Goal: Task Accomplishment & Management: Use online tool/utility

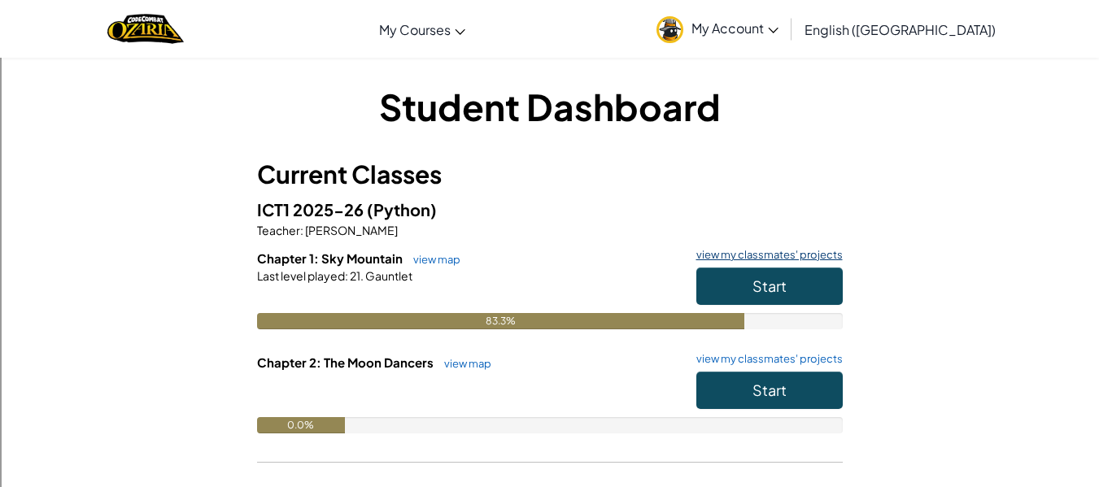
click at [769, 259] on link "view my classmates' projects" at bounding box center [765, 255] width 154 height 11
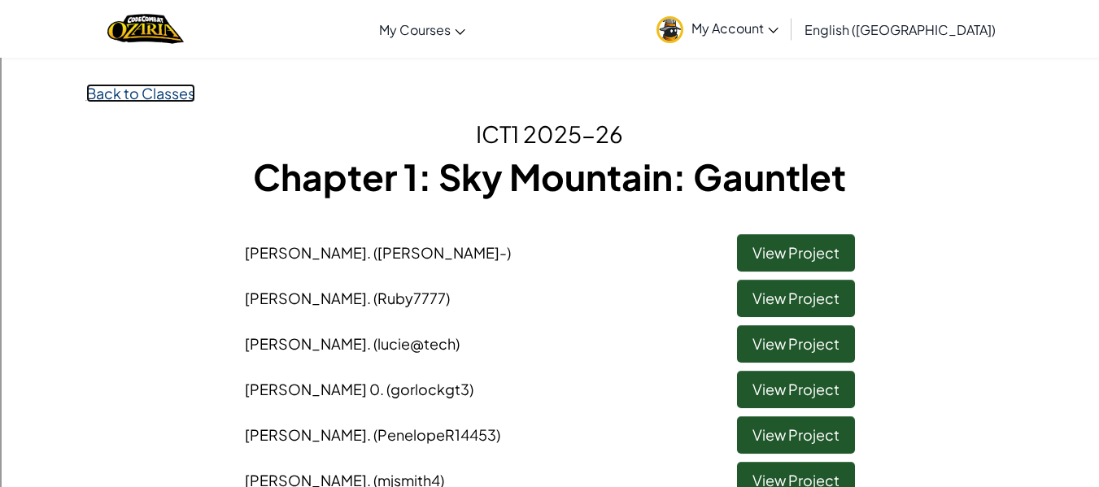
click at [153, 102] on link "Back to Classes" at bounding box center [140, 93] width 109 height 19
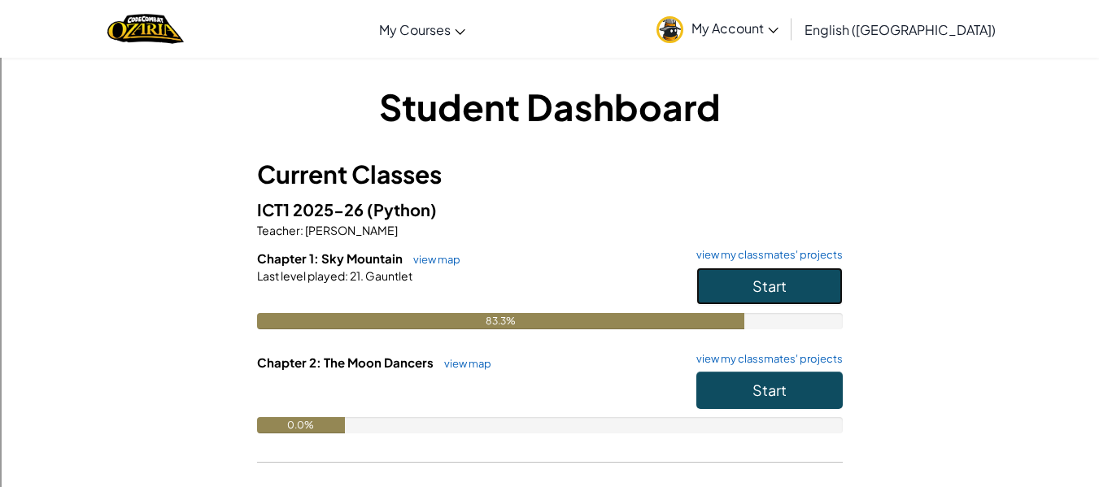
click at [838, 288] on button "Start" at bounding box center [769, 286] width 146 height 37
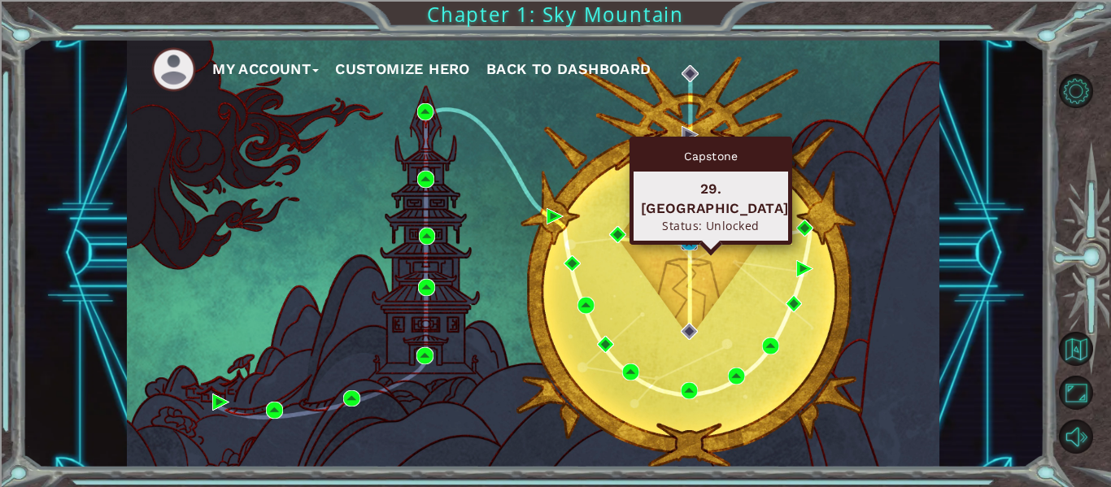
click at [686, 239] on img at bounding box center [689, 241] width 17 height 17
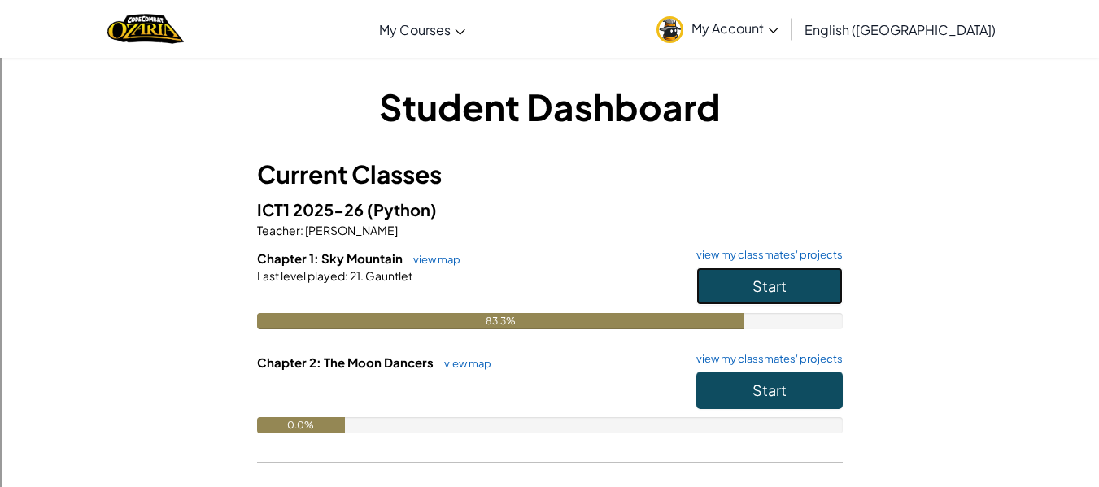
click at [713, 281] on button "Start" at bounding box center [769, 286] width 146 height 37
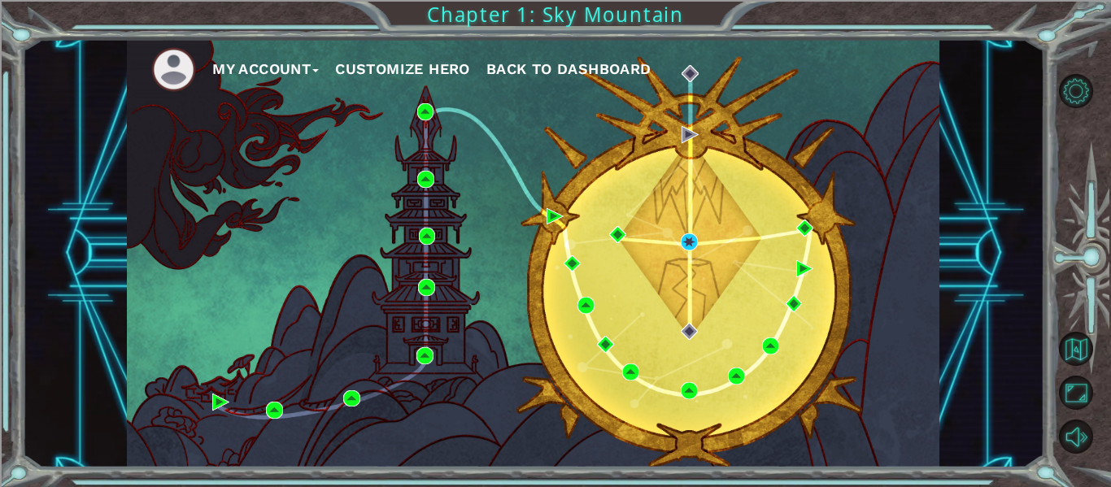
click at [713, 281] on div "My Account Customize Hero Back to Dashboard" at bounding box center [533, 253] width 812 height 429
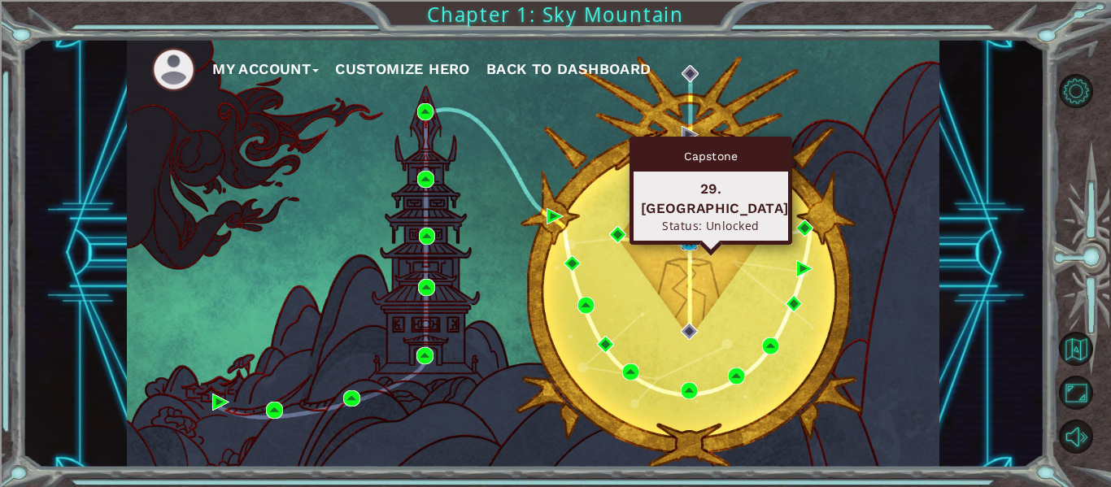
click at [690, 241] on img at bounding box center [689, 241] width 17 height 17
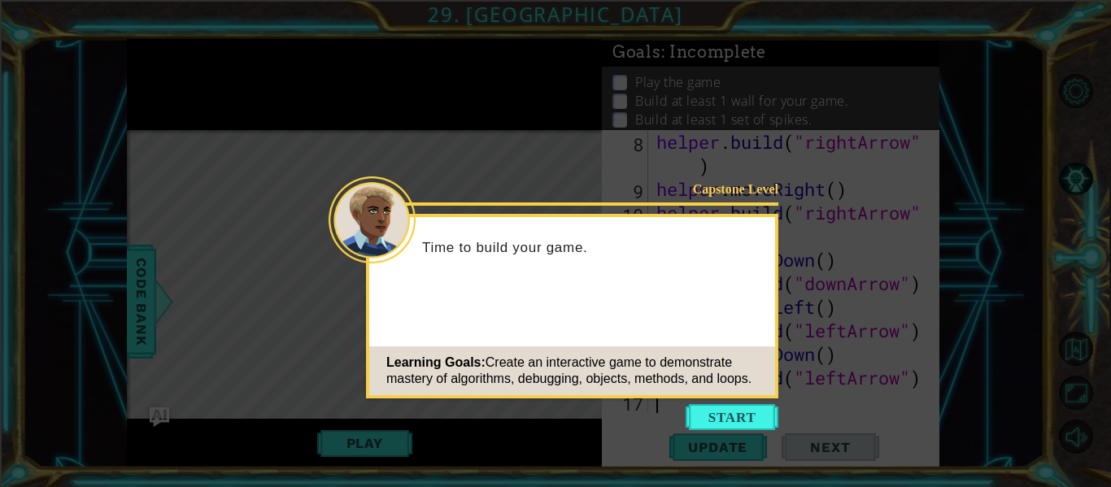
scroll to position [189, 0]
click at [533, 228] on div "Time to build your game." at bounding box center [572, 256] width 406 height 64
click at [743, 403] on icon at bounding box center [555, 243] width 1111 height 487
click at [750, 415] on button "Start" at bounding box center [731, 417] width 93 height 26
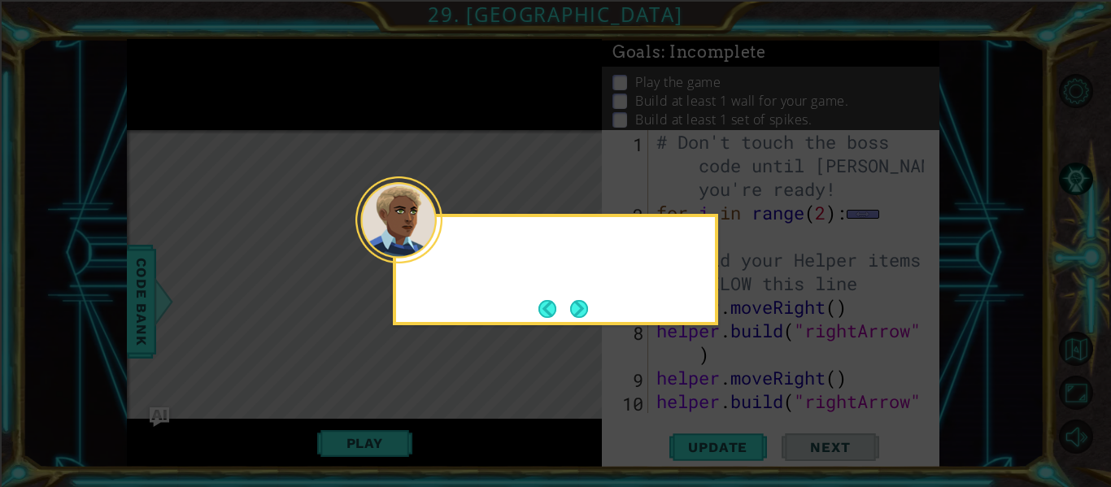
scroll to position [0, 0]
click at [749, 413] on icon at bounding box center [555, 243] width 1111 height 487
click at [580, 310] on button "Next" at bounding box center [579, 309] width 18 height 18
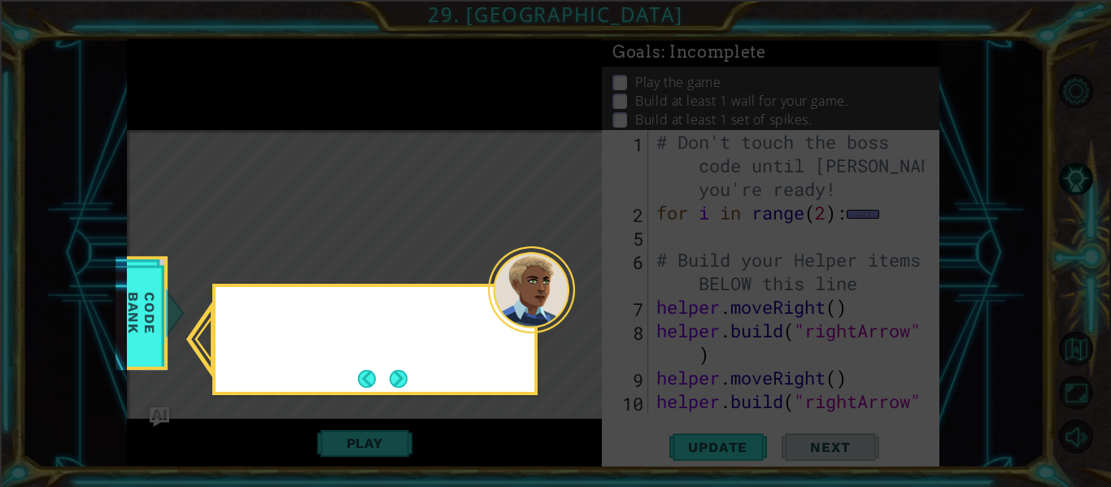
click at [580, 310] on icon at bounding box center [555, 243] width 1111 height 487
click at [407, 383] on button "Next" at bounding box center [398, 379] width 18 height 18
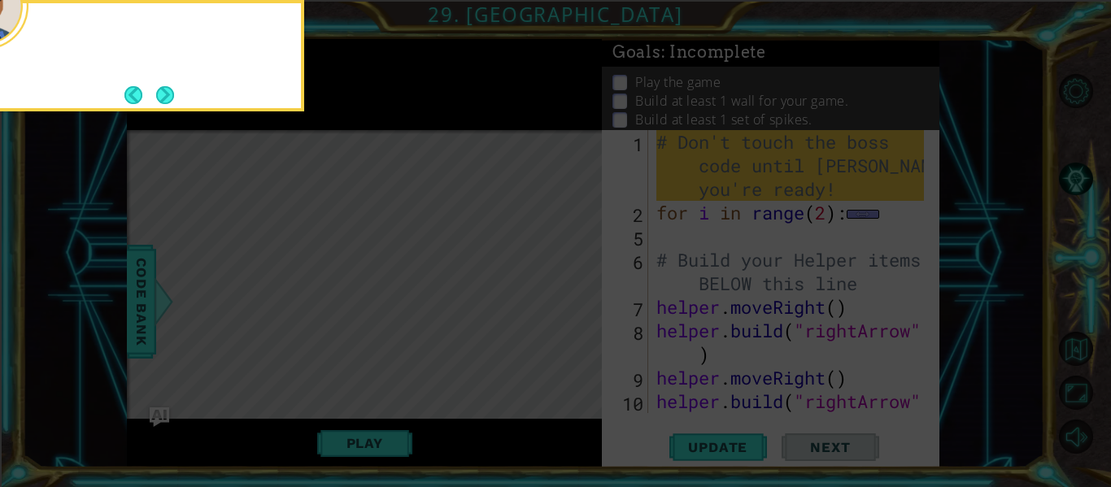
click at [407, 384] on icon at bounding box center [555, 72] width 1111 height 829
click at [407, 383] on icon at bounding box center [555, 72] width 1111 height 829
click at [167, 96] on button "Next" at bounding box center [165, 95] width 18 height 18
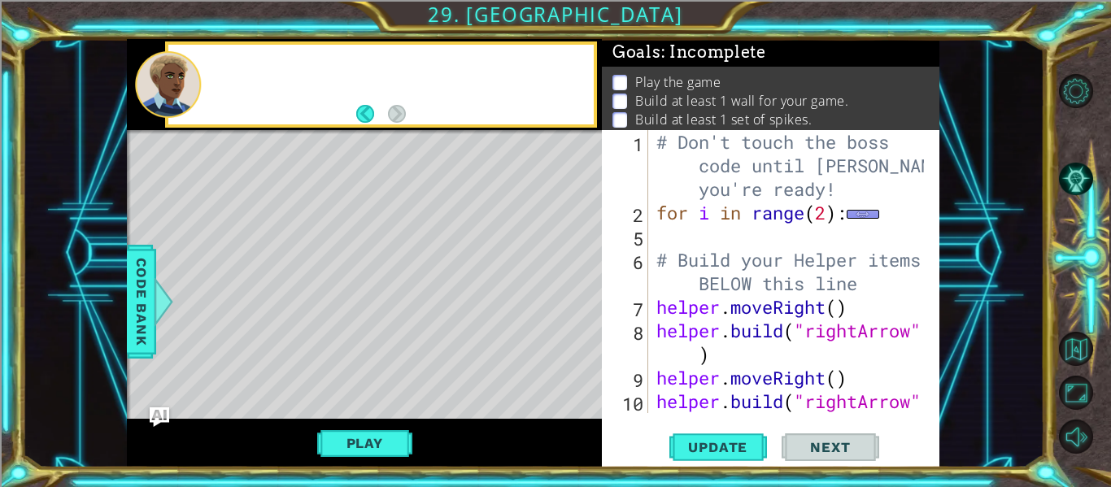
click at [167, 99] on div at bounding box center [168, 84] width 66 height 67
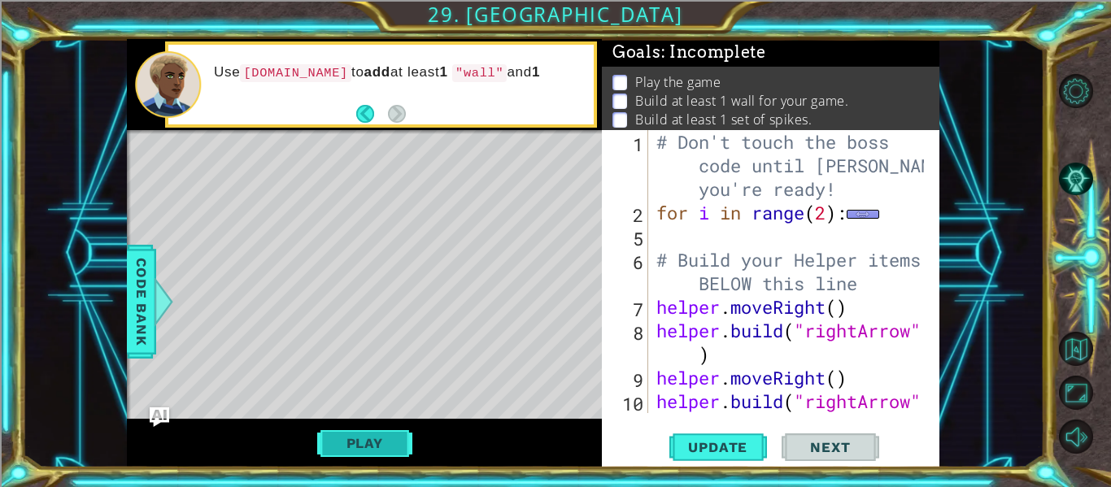
click at [379, 435] on button "Play" at bounding box center [364, 443] width 95 height 31
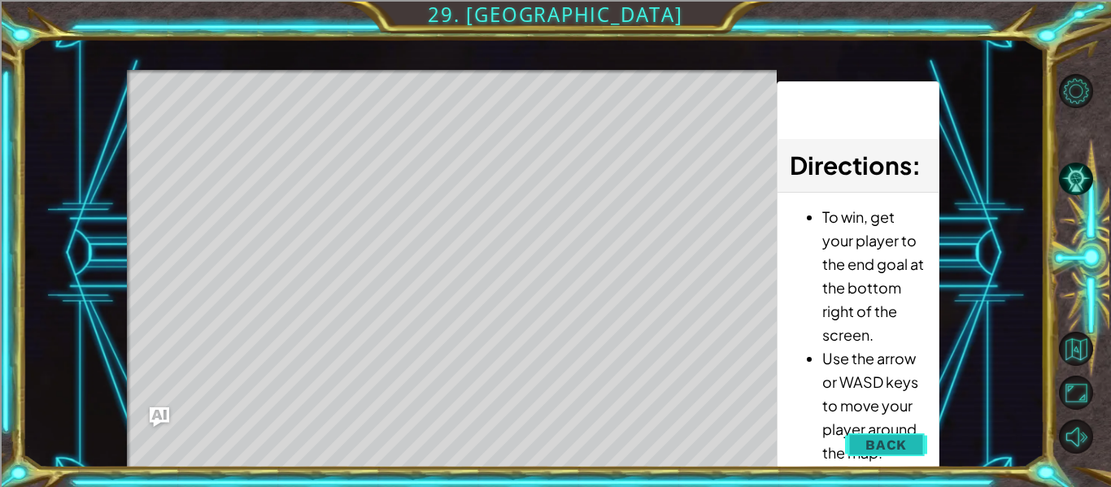
click at [916, 442] on button "Back" at bounding box center [886, 445] width 82 height 33
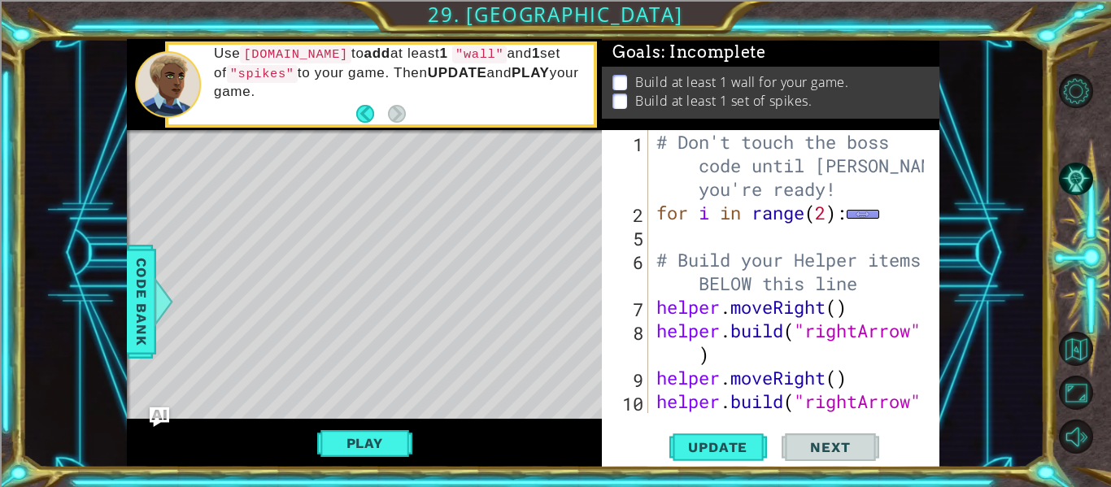
drag, startPoint x: 911, startPoint y: 442, endPoint x: 923, endPoint y: 276, distance: 165.5
click at [923, 276] on div "1 2 5 6 7 8 9 10 # Don't touch the boss code until [PERSON_NAME] says you're re…" at bounding box center [770, 298] width 337 height 337
click at [735, 445] on span "Update" at bounding box center [718, 447] width 92 height 16
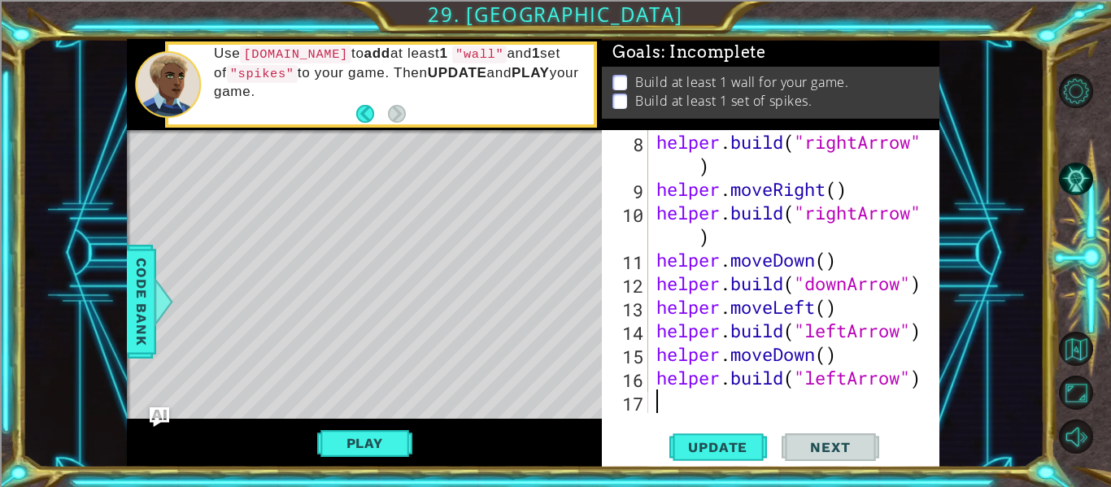
scroll to position [189, 0]
click at [872, 320] on div "helper . build ( "rightArrow" ) helper . moveRight ( ) helper . build ( "rightA…" at bounding box center [792, 307] width 279 height 354
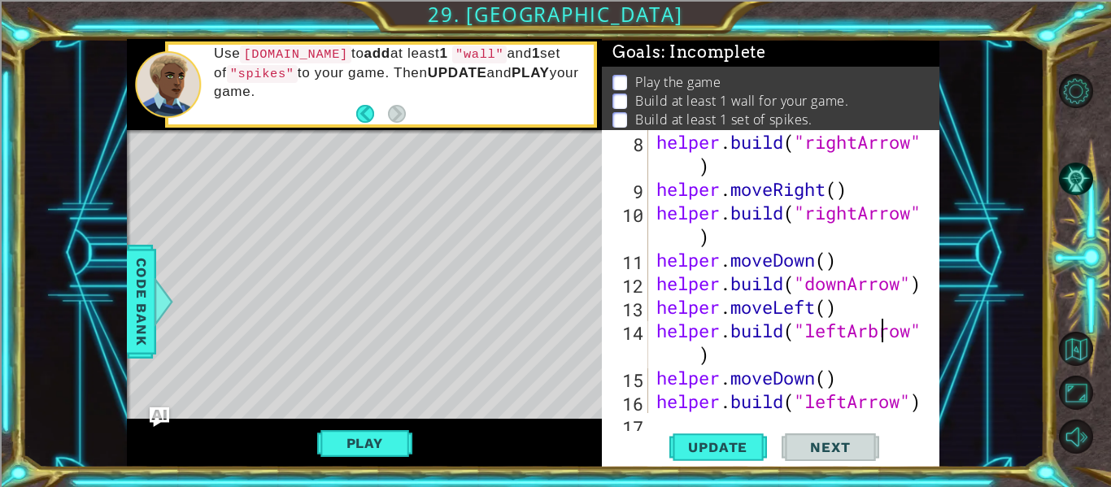
scroll to position [0, 11]
type textarea "[DOMAIN_NAME]("leftArrow")"
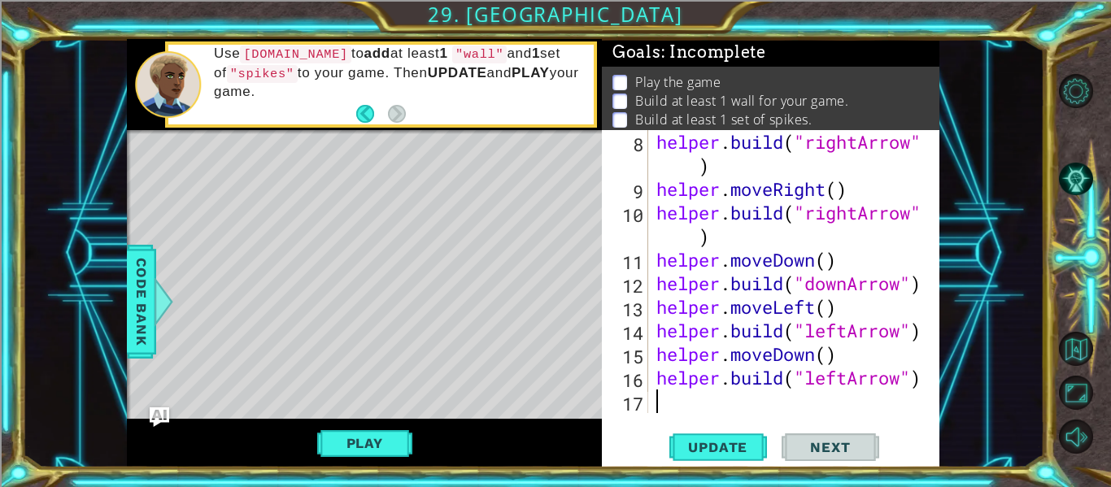
click at [751, 402] on div "helper . build ( "rightArrow" ) helper . moveRight ( ) helper . build ( "rightA…" at bounding box center [792, 307] width 279 height 354
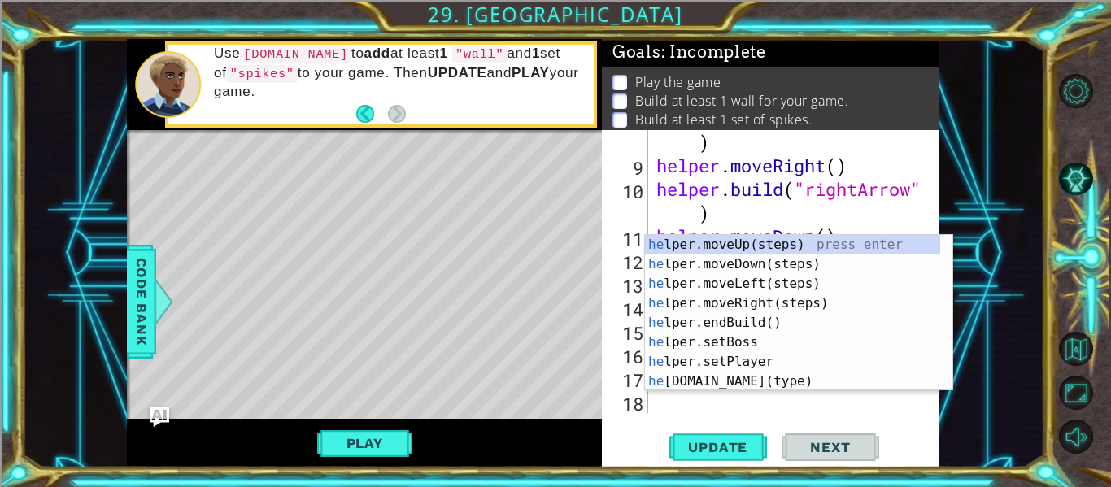
scroll to position [212, 0]
click at [699, 374] on div "he lper.moveUp(steps) press enter he lper.moveDown(steps) press enter he lper.m…" at bounding box center [792, 332] width 295 height 195
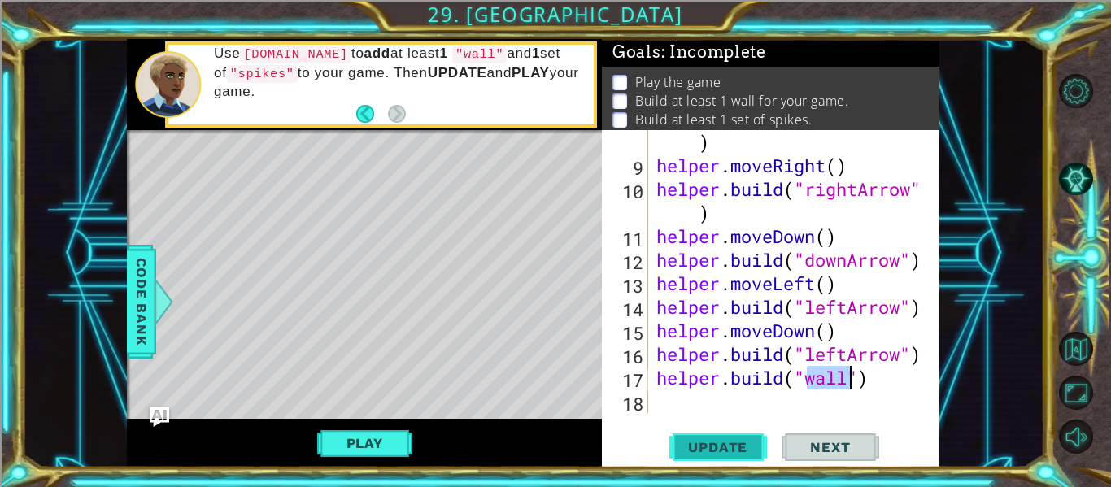
click at [723, 449] on span "Update" at bounding box center [718, 447] width 92 height 16
click at [719, 442] on span "Update" at bounding box center [718, 447] width 92 height 16
click at [347, 445] on button "Play" at bounding box center [364, 443] width 95 height 31
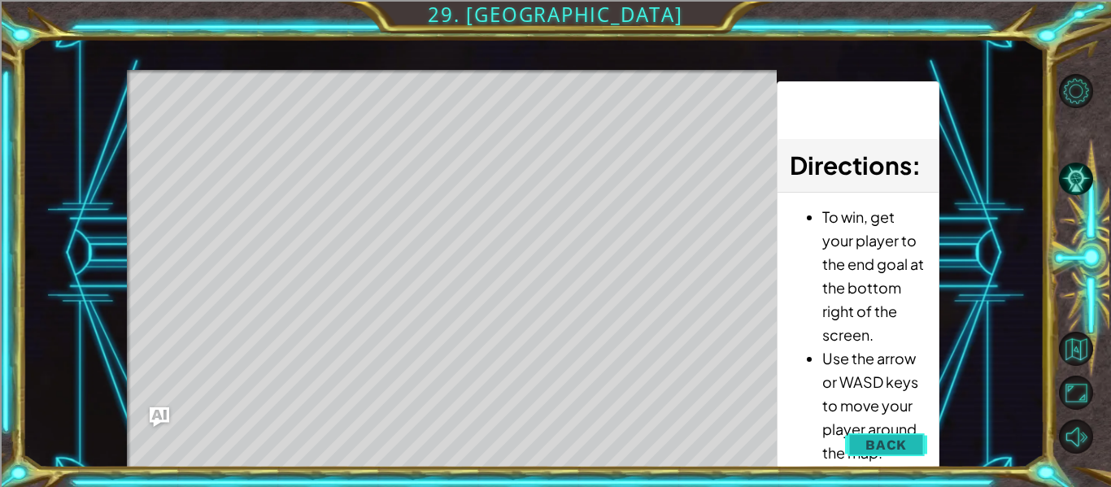
click at [863, 432] on button "Back" at bounding box center [886, 445] width 82 height 33
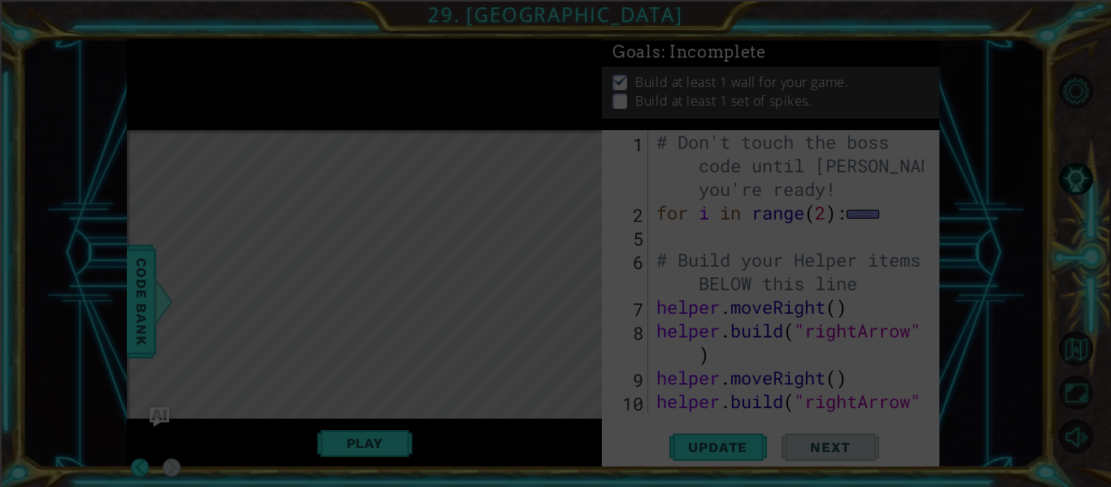
scroll to position [0, 0]
click at [863, 432] on icon at bounding box center [555, 243] width 1111 height 487
click at [576, 259] on icon at bounding box center [555, 243] width 1111 height 487
click at [663, 436] on icon at bounding box center [555, 243] width 1111 height 487
click at [655, 446] on icon at bounding box center [555, 243] width 1111 height 487
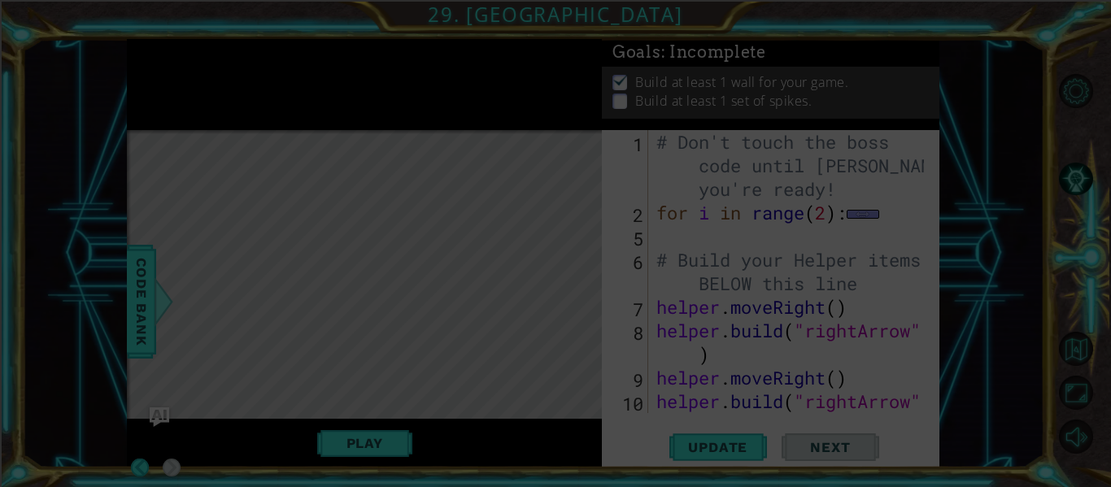
click at [126, 385] on icon at bounding box center [555, 243] width 1111 height 487
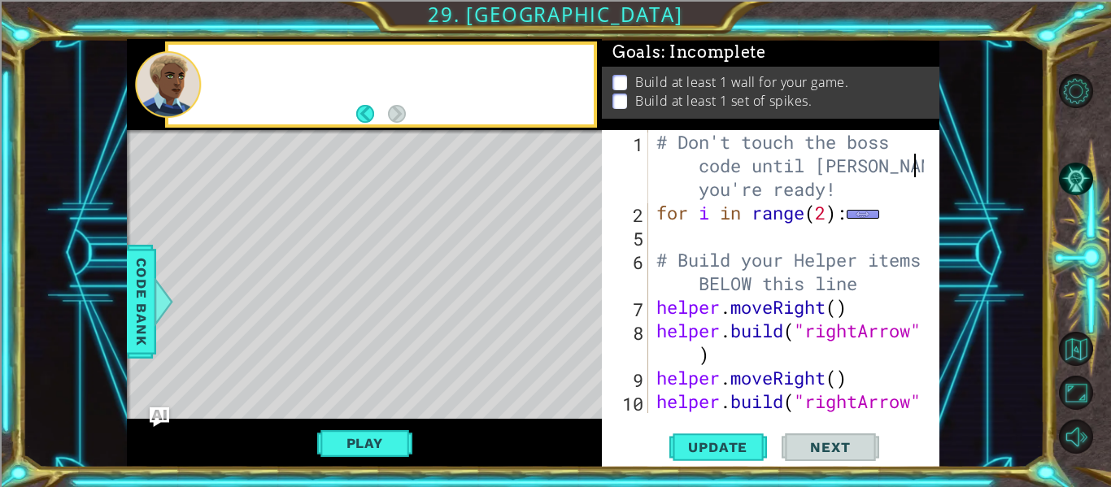
drag, startPoint x: 922, startPoint y: 163, endPoint x: 918, endPoint y: 243, distance: 80.6
click at [918, 243] on div "[DOMAIN_NAME]("wall") 1 2 5 6 7 8 9 10 # Don't touch the boss code until [PERSO…" at bounding box center [769, 271] width 334 height 283
type textarea "boss.moveRight()"
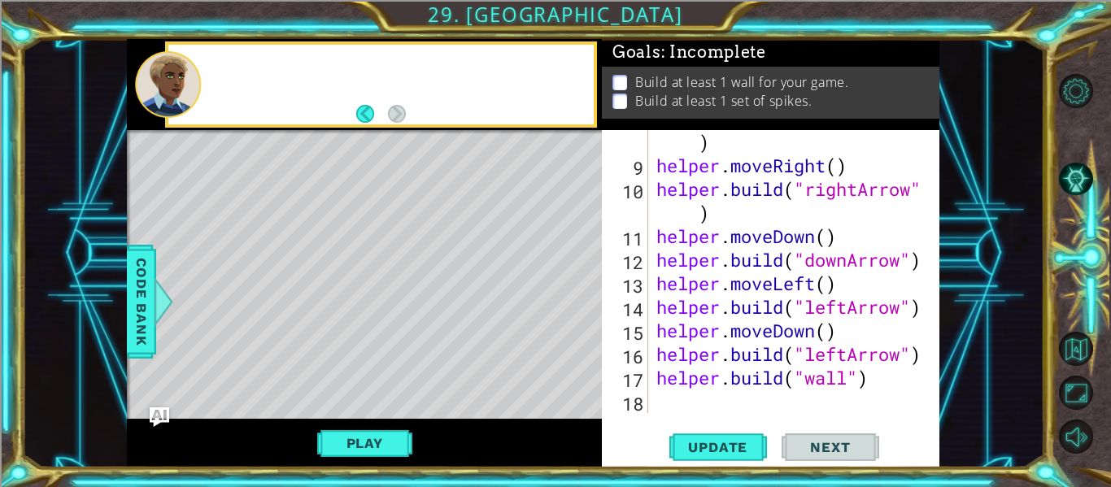
scroll to position [212, 0]
click at [761, 404] on div "helper . build ( "rightArrow" ) helper . moveRight ( ) helper . build ( "rightA…" at bounding box center [792, 284] width 279 height 354
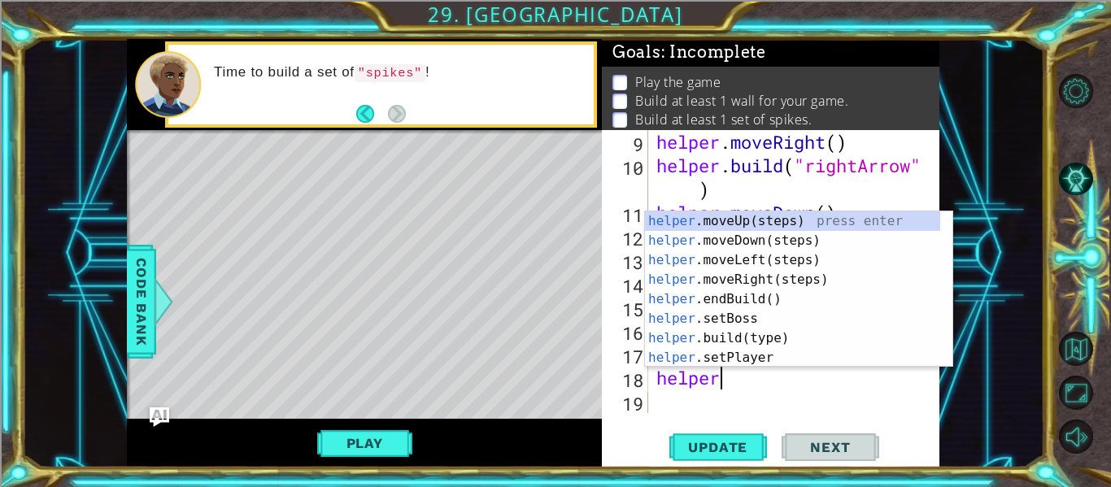
scroll to position [0, 2]
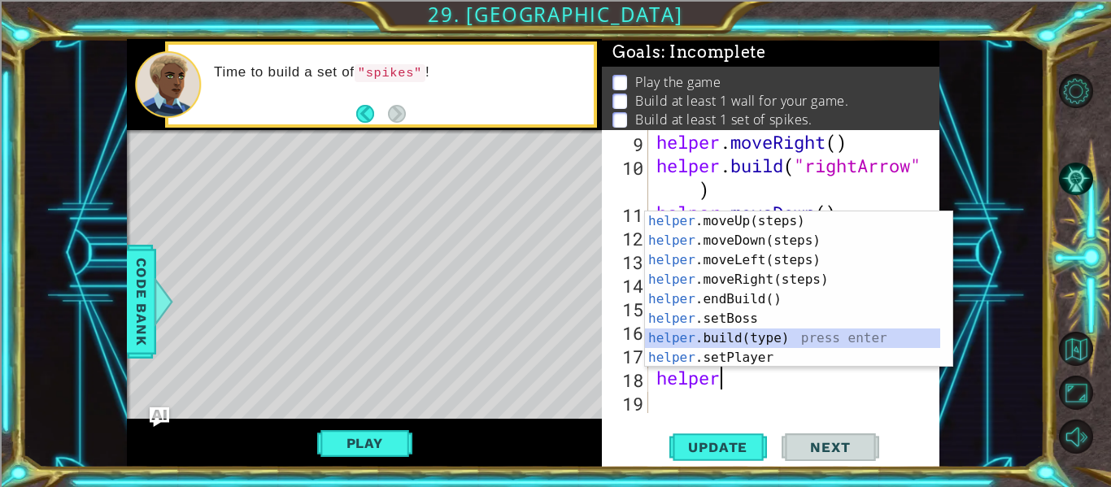
click at [737, 342] on div "helper .moveUp(steps) press enter helper .moveDown(steps) press enter helper .m…" at bounding box center [792, 308] width 295 height 195
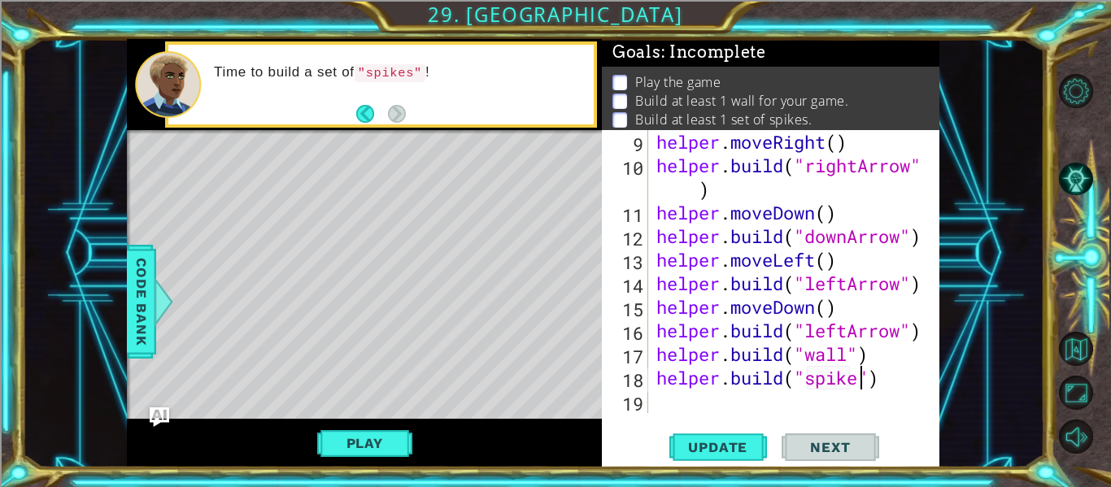
scroll to position [0, 10]
type textarea "[DOMAIN_NAME]("spikes")"
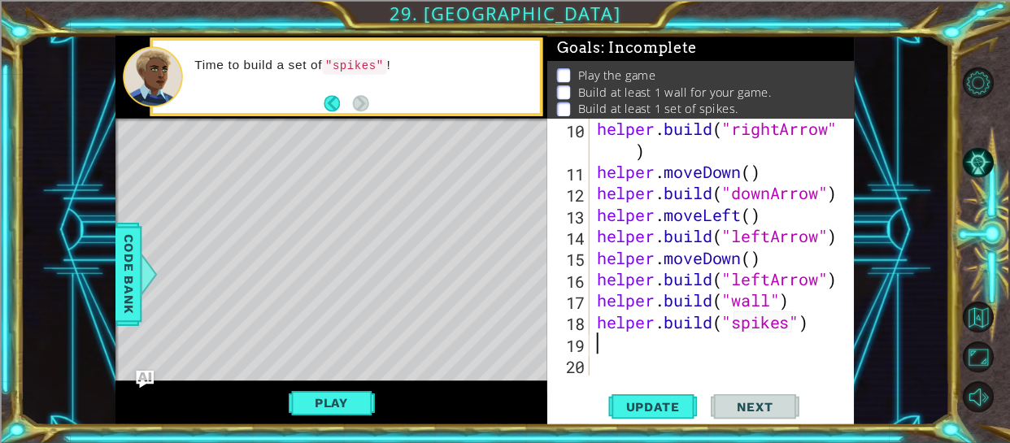
scroll to position [259, 0]
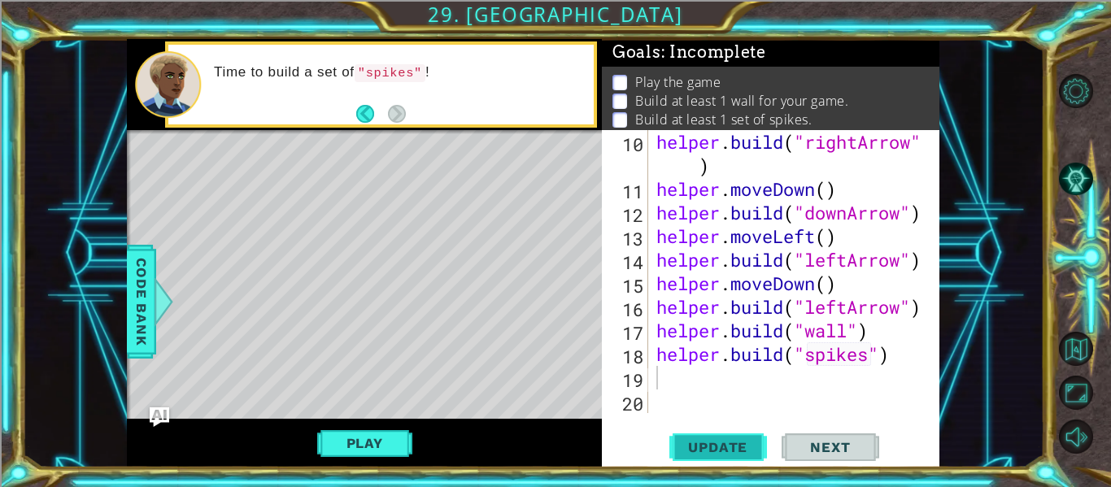
click at [698, 456] on button "Update" at bounding box center [718, 447] width 98 height 33
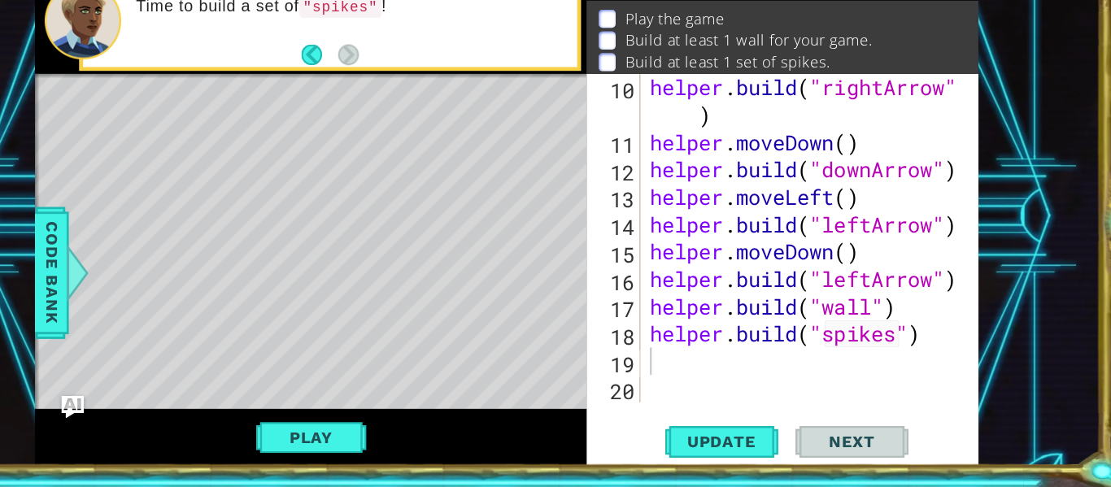
drag, startPoint x: 698, startPoint y: 461, endPoint x: 595, endPoint y: 488, distance: 105.9
click at [595, 486] on html "1 ההההההההההההההההההההההההההההההההההההההההההההההההההההההההההההההההההההההההההההה…" at bounding box center [555, 305] width 1111 height 611
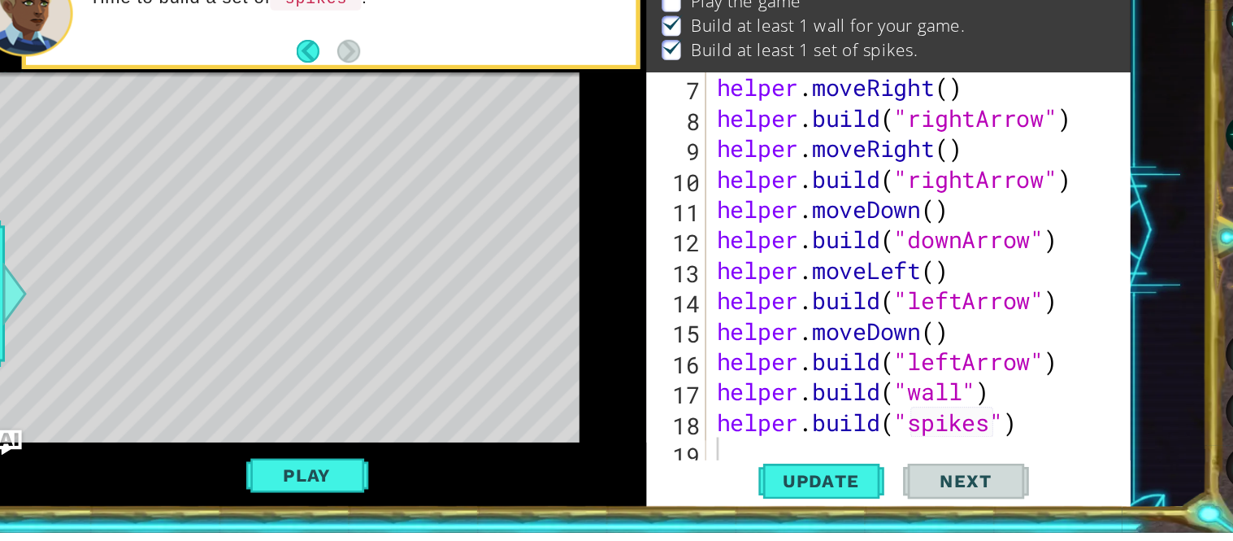
scroll to position [23, 0]
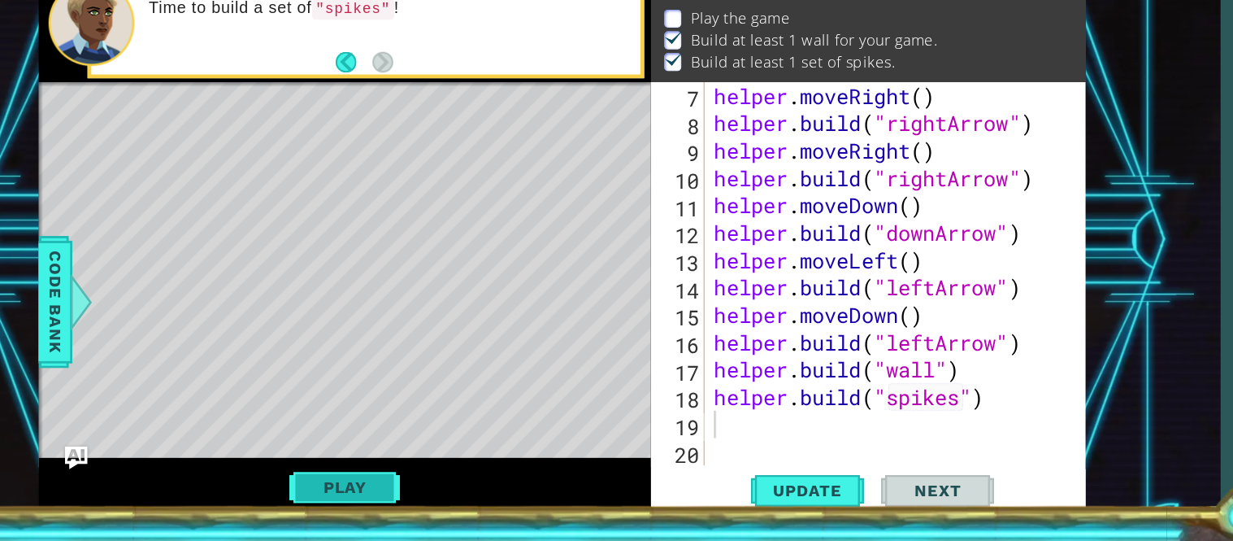
click at [375, 486] on button "Play" at bounding box center [404, 493] width 95 height 31
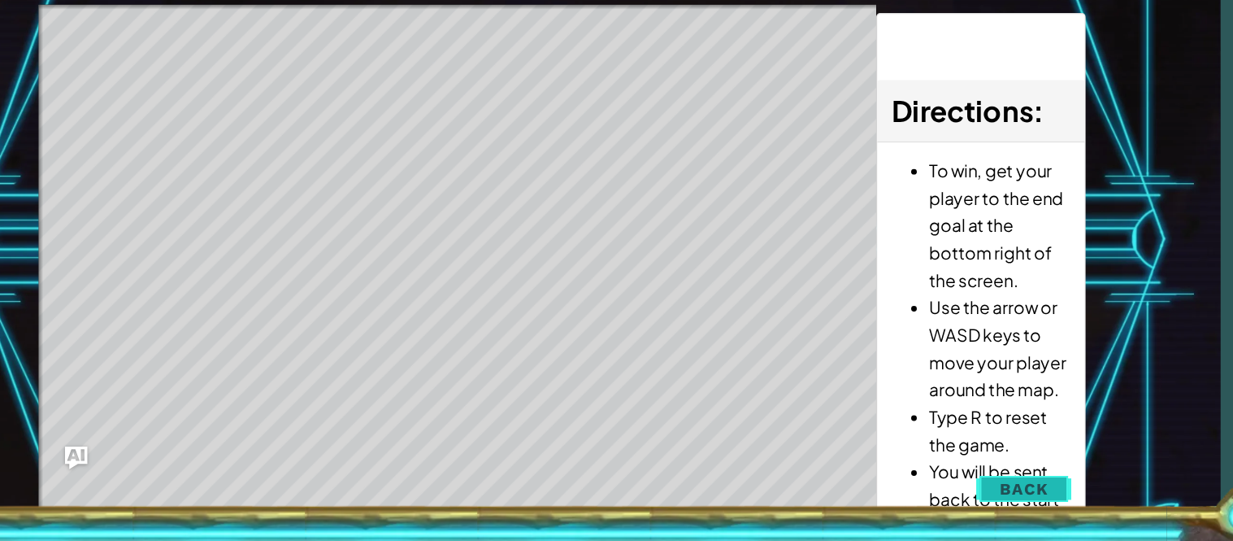
click at [983, 486] on span "Back" at bounding box center [989, 495] width 41 height 16
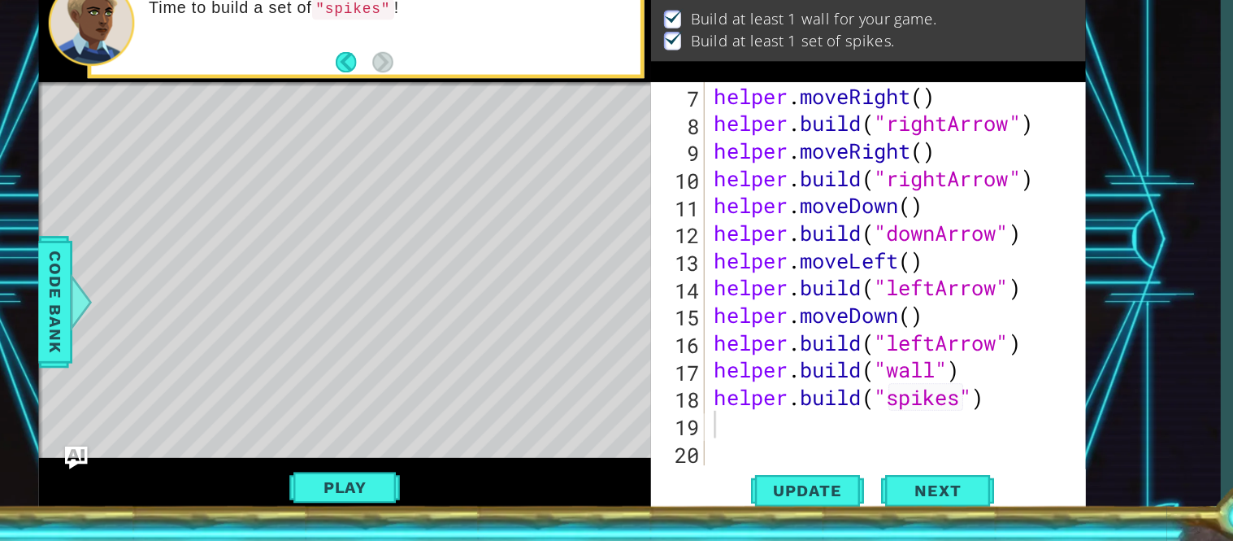
scroll to position [5, 0]
click at [903, 486] on span "Next" at bounding box center [916, 497] width 72 height 16
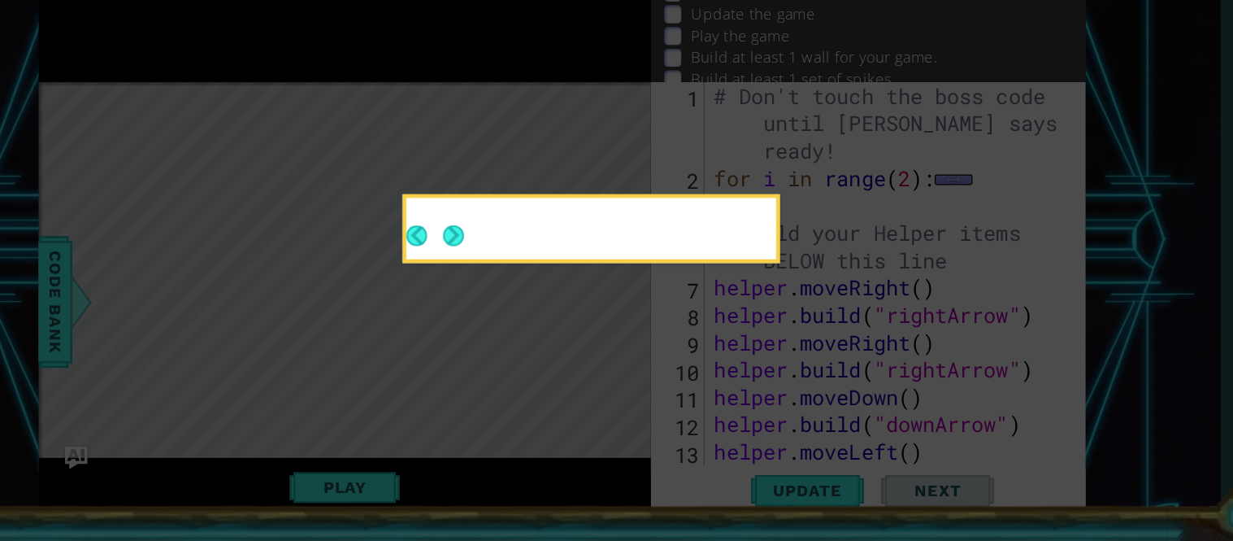
scroll to position [0, 0]
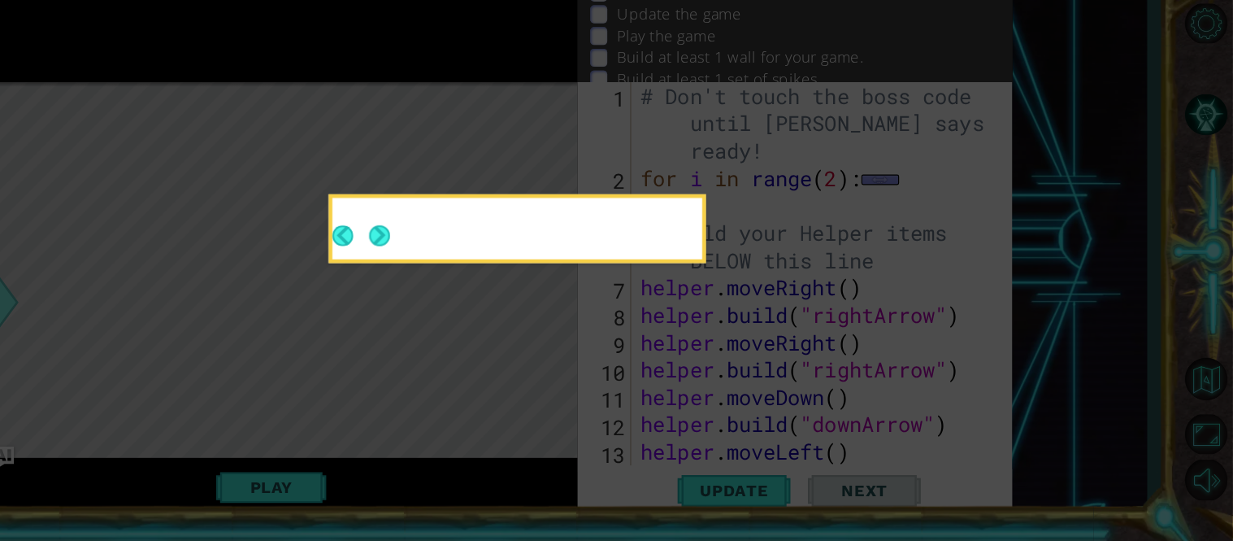
click at [497, 276] on button "Next" at bounding box center [498, 277] width 18 height 18
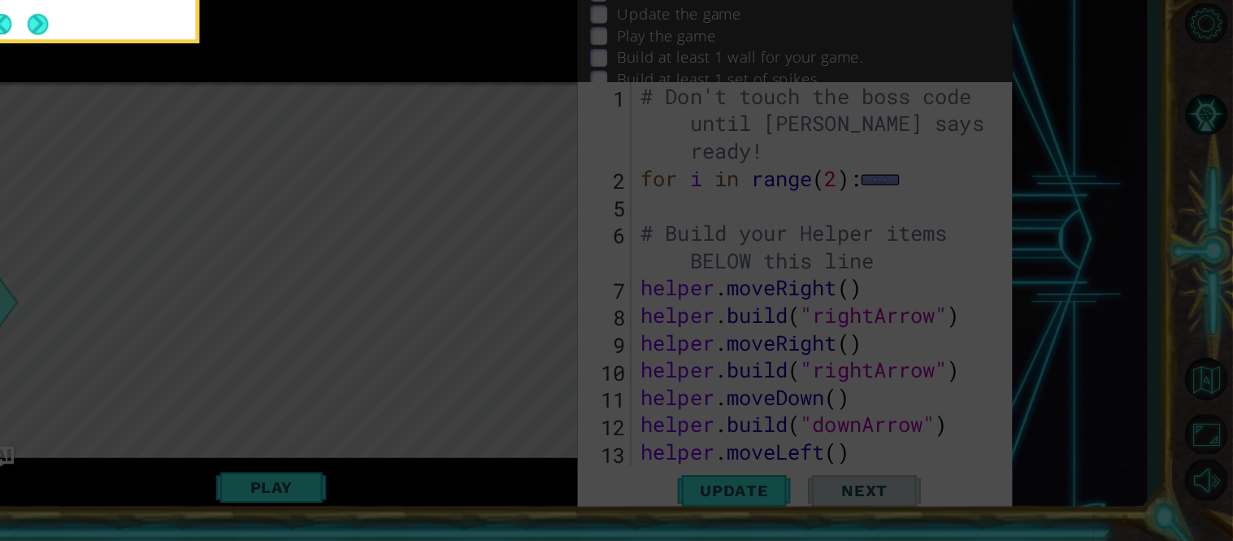
click at [494, 202] on icon at bounding box center [616, 81] width 1233 height 920
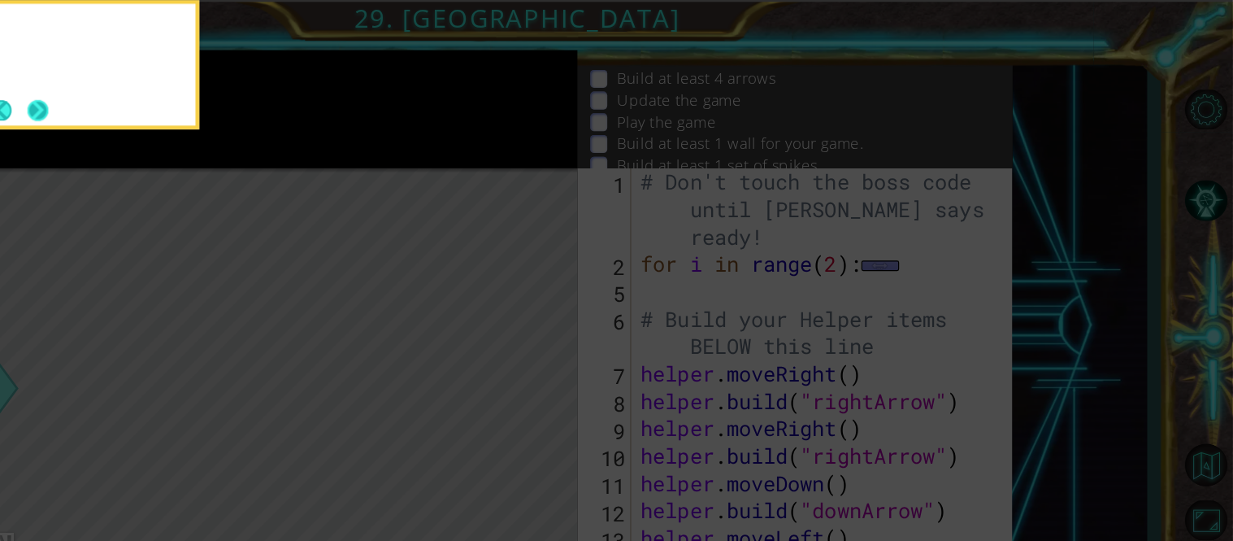
click at [201, 98] on button "Next" at bounding box center [203, 95] width 18 height 18
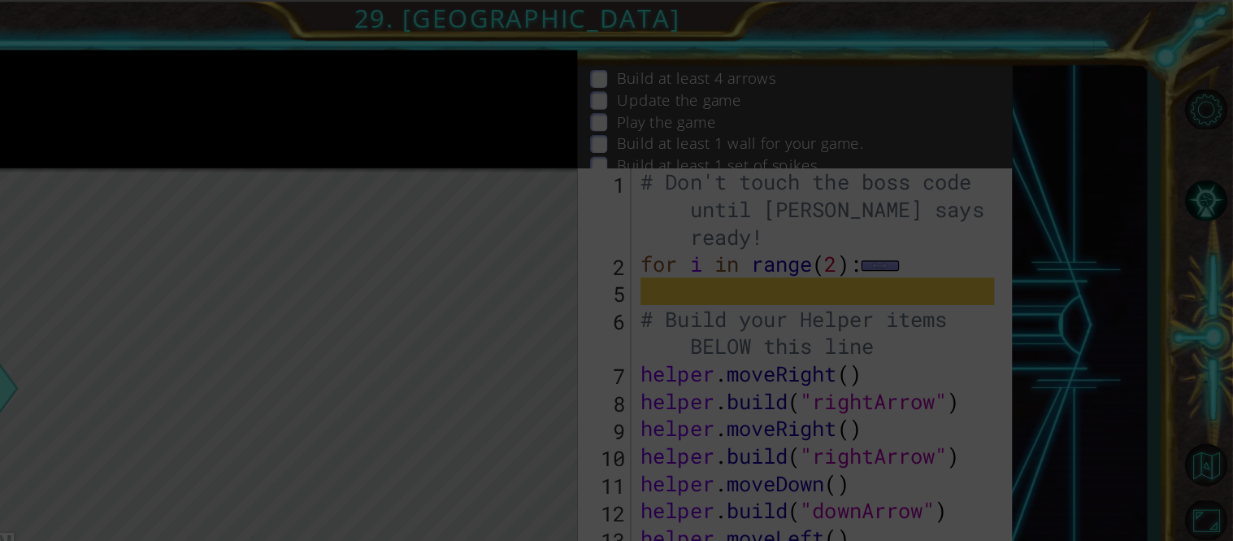
click at [199, 89] on icon at bounding box center [616, 270] width 1233 height 541
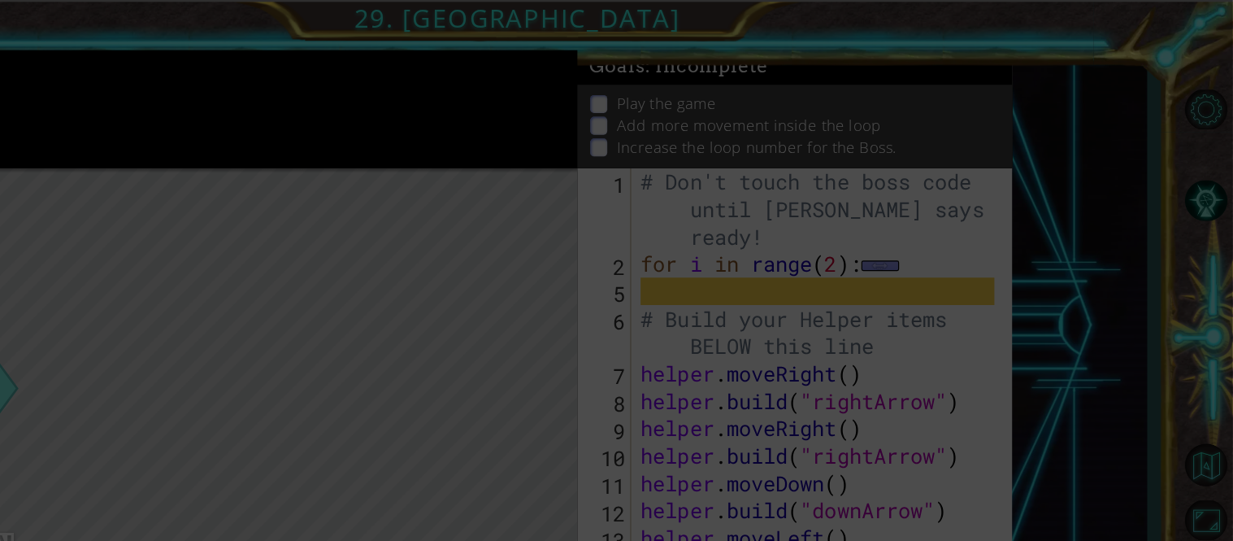
drag, startPoint x: 930, startPoint y: 165, endPoint x: 1091, endPoint y: 212, distance: 167.8
click at [1038, 176] on icon at bounding box center [616, 270] width 1233 height 541
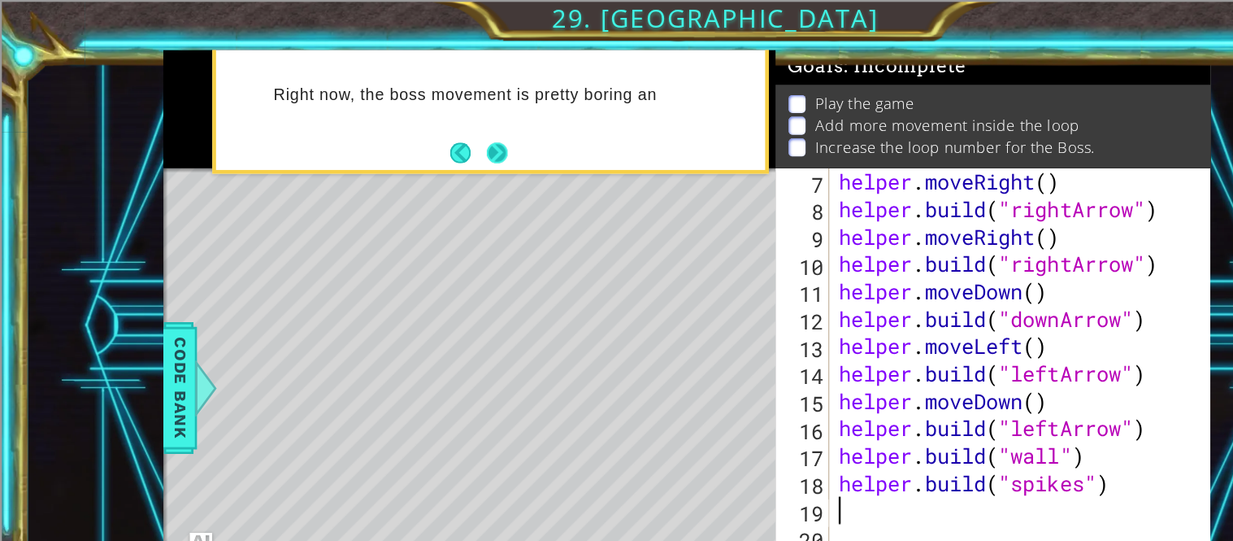
scroll to position [165, 0]
click at [426, 138] on button "Next" at bounding box center [428, 132] width 18 height 18
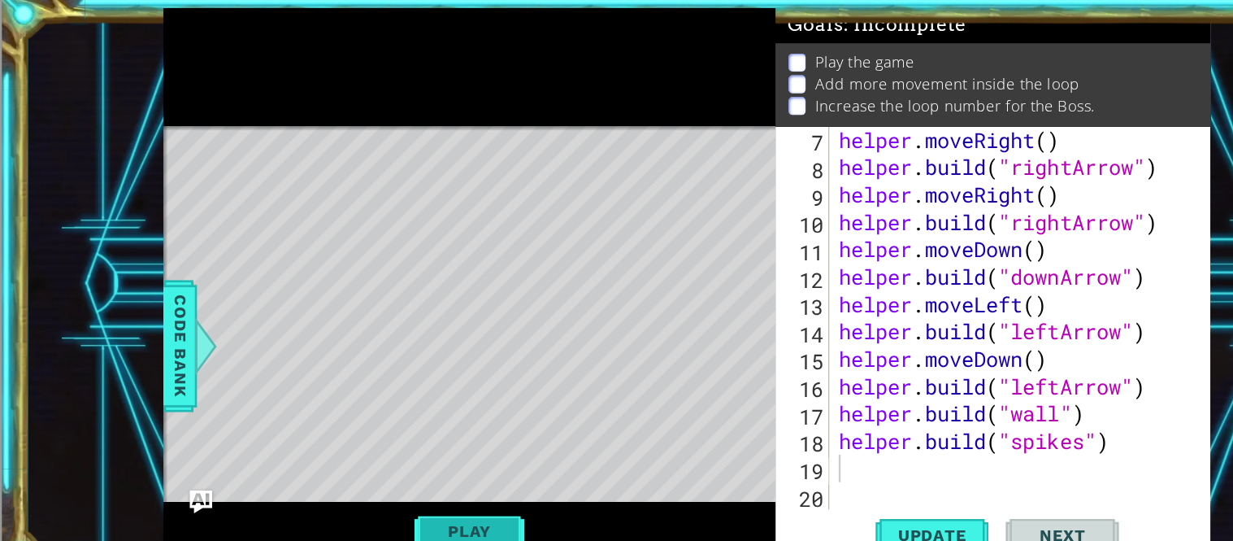
click at [397, 486] on button "Play" at bounding box center [404, 493] width 95 height 31
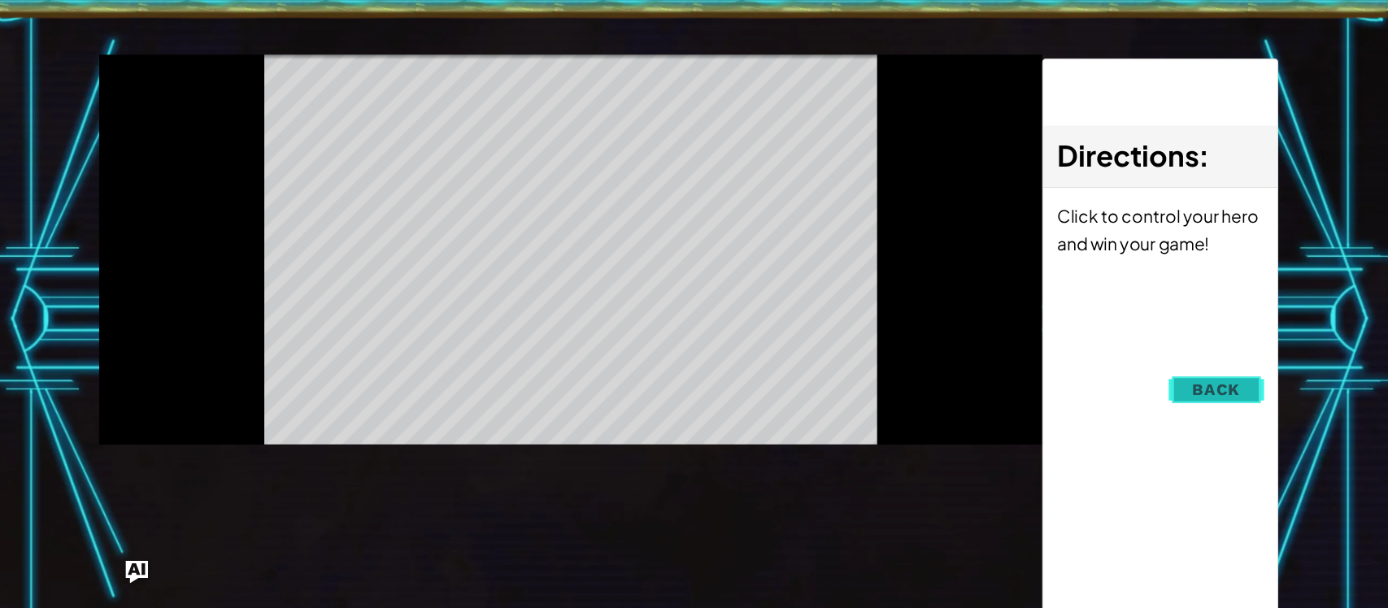
click at [1098, 367] on button "Back" at bounding box center [1121, 376] width 82 height 33
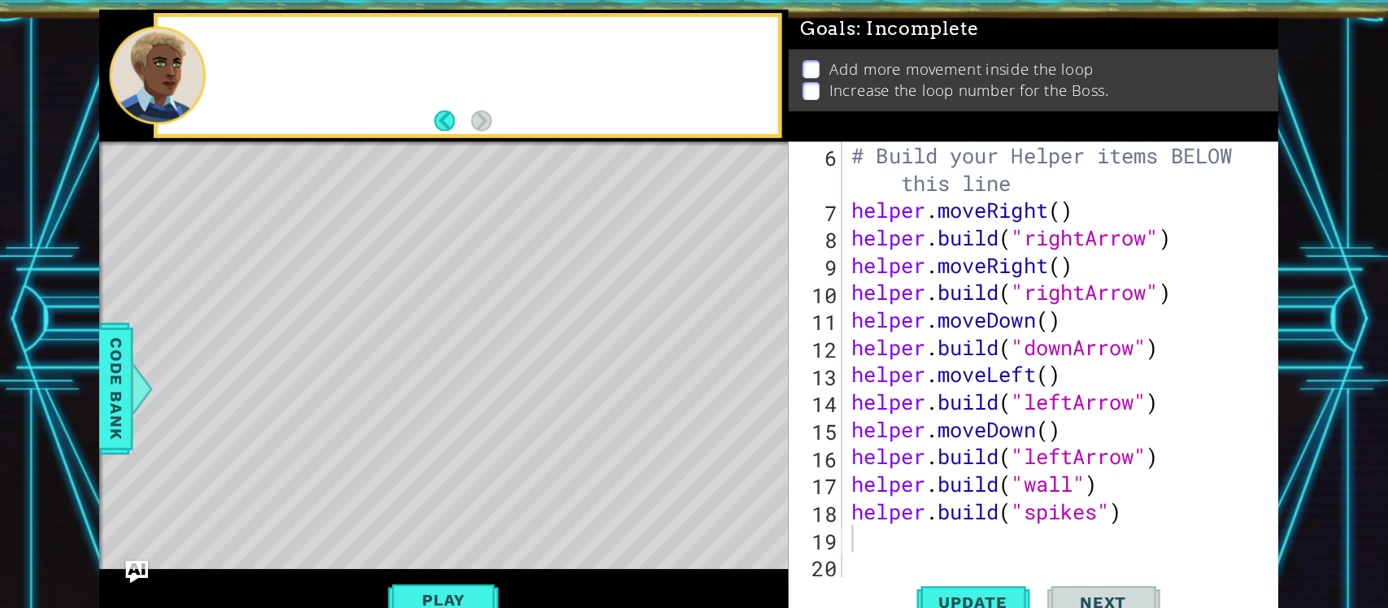
scroll to position [39, 0]
type textarea "[DOMAIN_NAME]("downArrow")"
click at [1098, 342] on div "# Build your Helper items BELOW this line helper . moveRight ( ) helper . build…" at bounding box center [984, 387] width 363 height 448
click at [470, 486] on button "Play" at bounding box center [454, 557] width 95 height 31
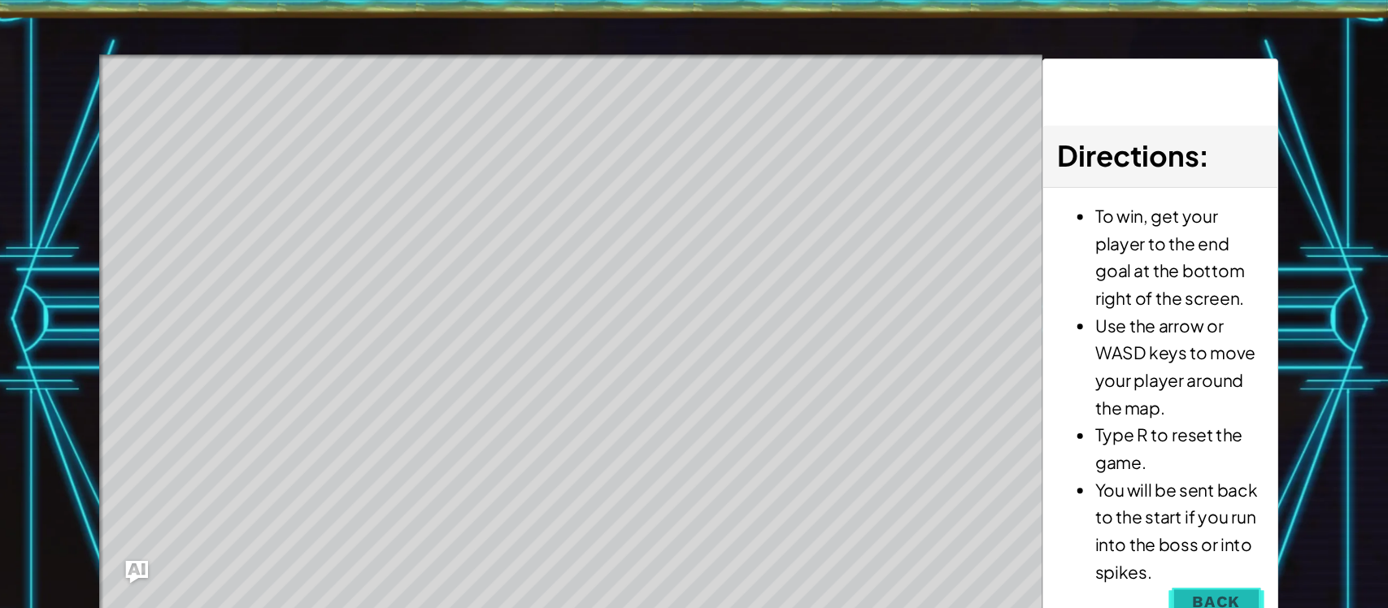
click at [1098, 486] on span "Back" at bounding box center [1120, 558] width 41 height 16
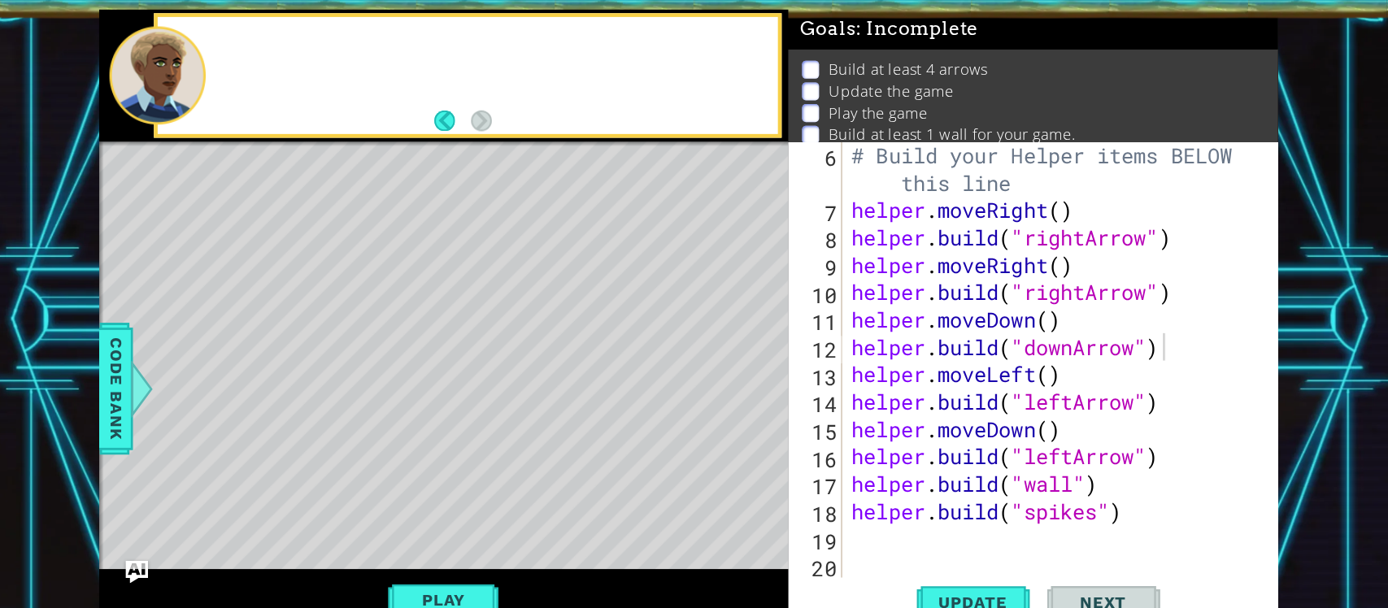
click at [1023, 128] on li "Play the game" at bounding box center [964, 137] width 401 height 19
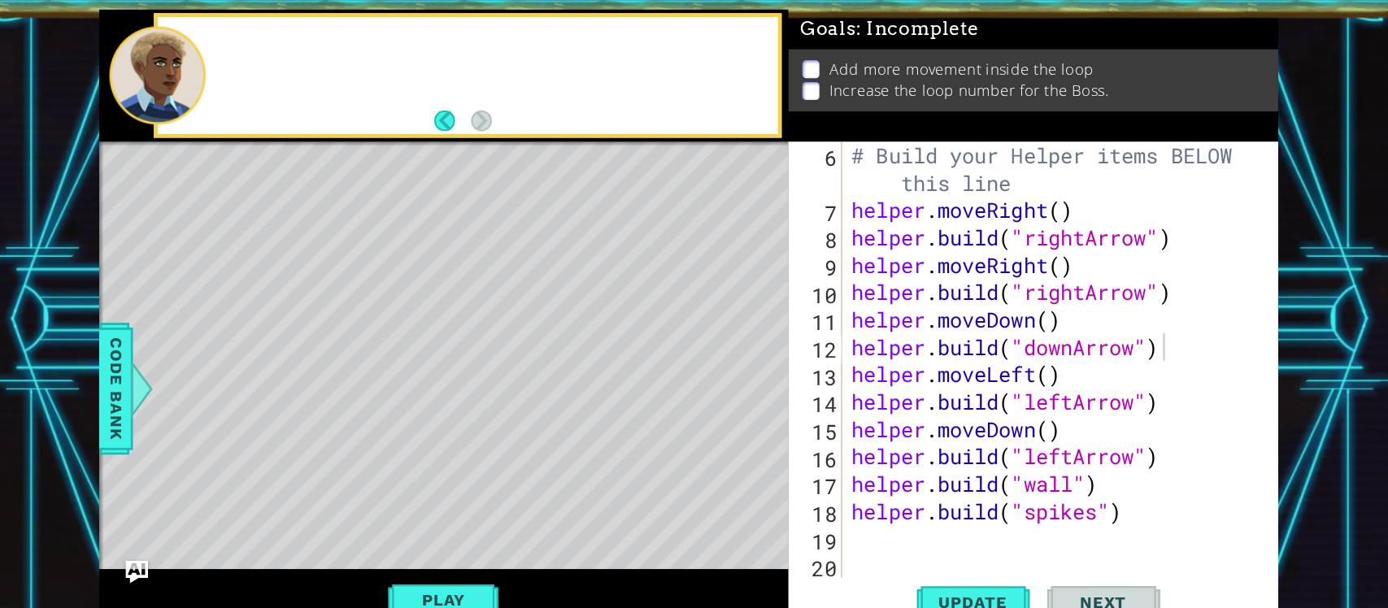
scroll to position [0, 0]
drag, startPoint x: 1163, startPoint y: 77, endPoint x: 1157, endPoint y: 87, distance: 11.3
click at [1098, 87] on div "Goals : Incomplete Add more movement inside the loop Increase the loop number f…" at bounding box center [963, 106] width 422 height 114
click at [859, 486] on div "# Build your Helper items BELOW this line helper . moveRight ( ) helper . build…" at bounding box center [984, 387] width 363 height 448
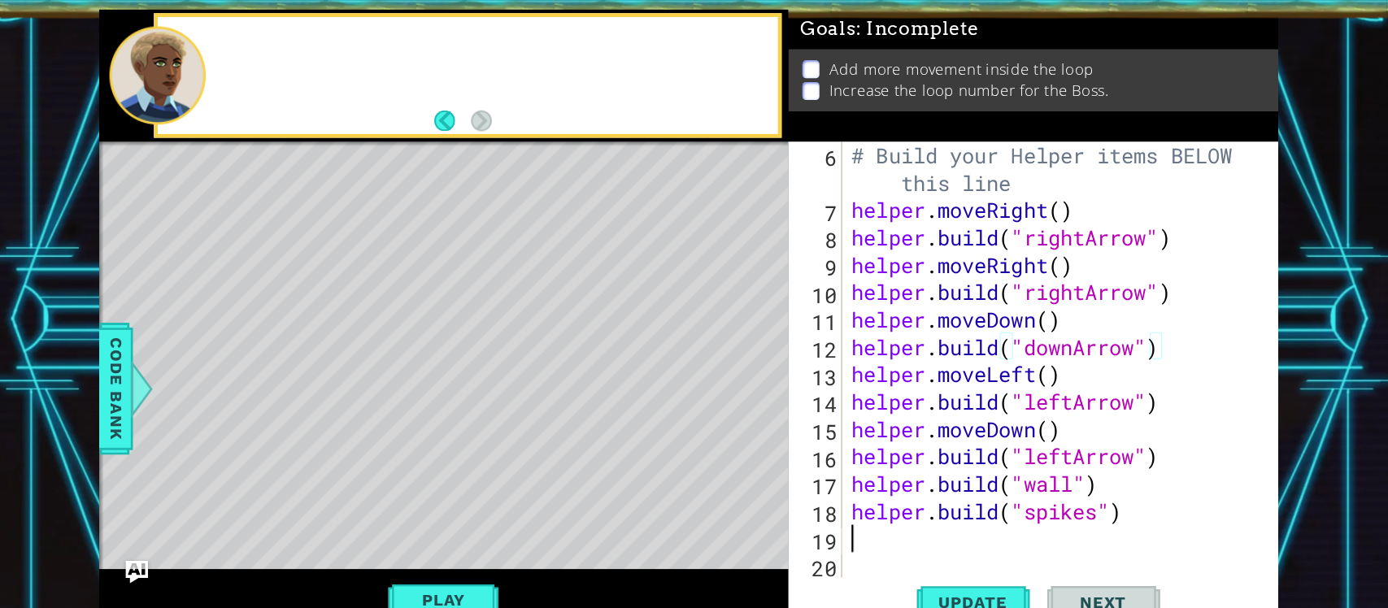
click at [805, 486] on div "# Build your Helper items BELOW this line helper . moveRight ( ) helper . build…" at bounding box center [984, 387] width 363 height 448
type textarea "[DOMAIN_NAME]("spikes")"
